Goal: Communication & Community: Answer question/provide support

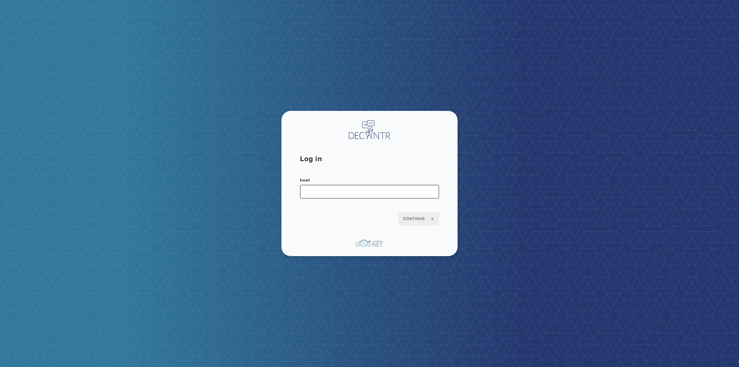
click at [408, 193] on input "Email" at bounding box center [369, 192] width 139 height 14
type input "**********"
click at [409, 221] on span "Continue" at bounding box center [418, 219] width 31 height 6
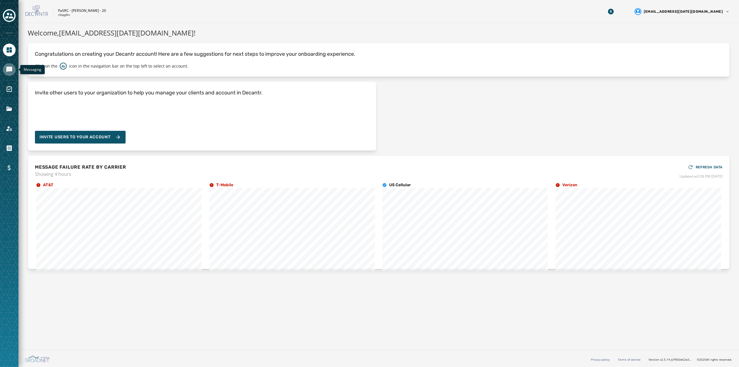
click at [11, 68] on icon "Navigate to Messaging" at bounding box center [9, 70] width 6 height 6
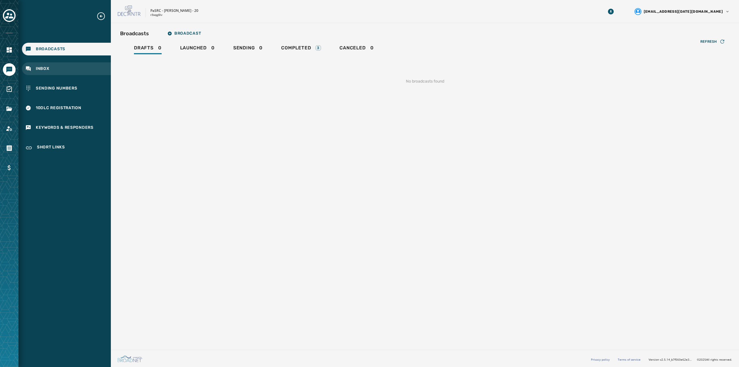
click at [62, 66] on div "Inbox" at bounding box center [66, 68] width 89 height 13
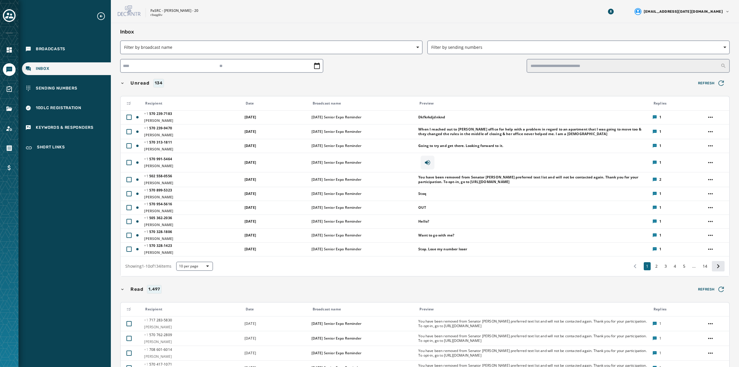
click at [715, 268] on icon at bounding box center [719, 266] width 8 height 8
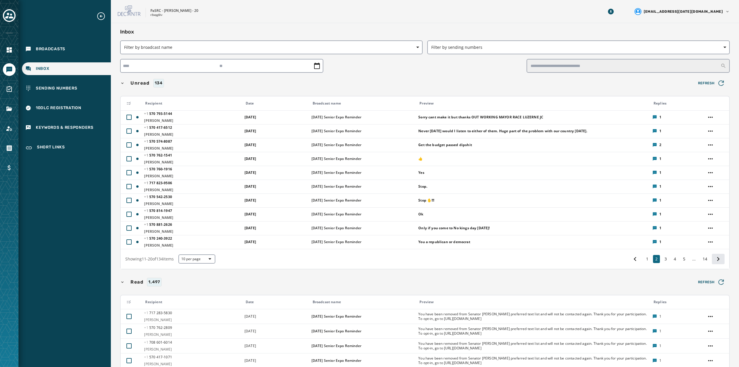
click at [715, 261] on icon at bounding box center [719, 259] width 8 height 8
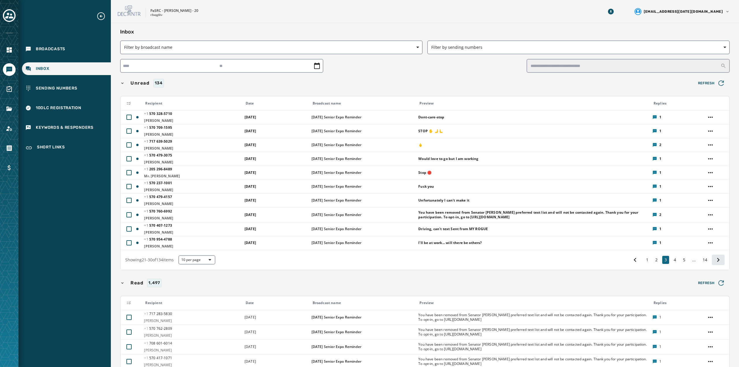
click at [717, 261] on icon at bounding box center [718, 260] width 3 height 4
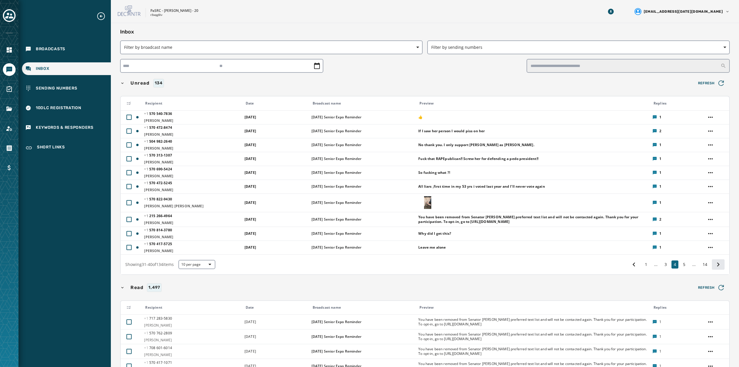
click at [715, 268] on icon at bounding box center [719, 265] width 8 height 8
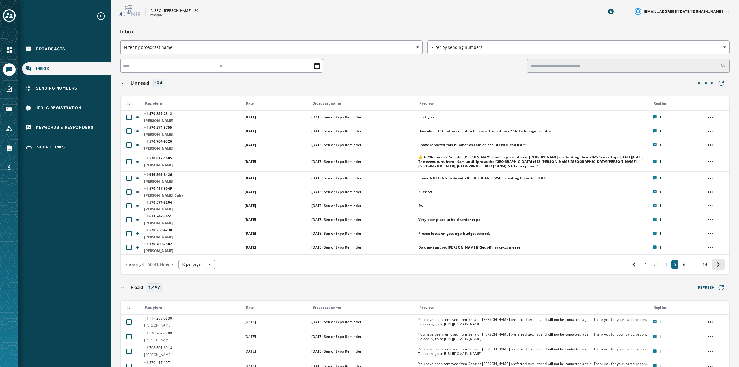
click at [715, 268] on icon at bounding box center [719, 265] width 8 height 8
